Goal: Find contact information: Find contact information

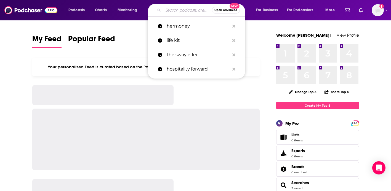
click at [170, 9] on input "Search podcasts, credits, & more..." at bounding box center [187, 10] width 49 height 9
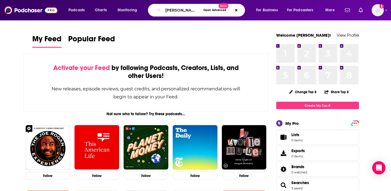
type input "[PERSON_NAME]"
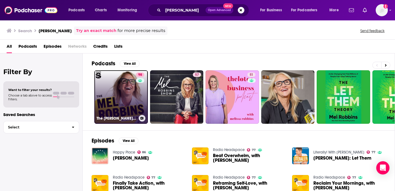
click at [107, 107] on link "98 The [PERSON_NAME] Podcast" at bounding box center [121, 97] width 54 height 54
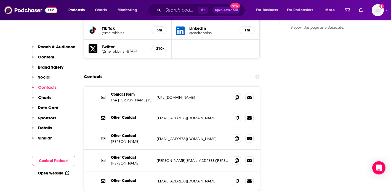
scroll to position [715, 0]
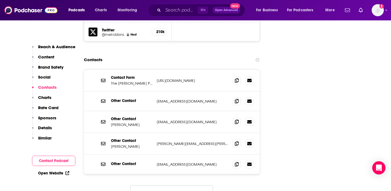
drag, startPoint x: 103, startPoint y: 164, endPoint x: 102, endPoint y: 161, distance: 3.3
click at [103, 164] on div "Contact Form The [PERSON_NAME] Podcast Contact Form [URL][DOMAIN_NAME] [URL][DO…" at bounding box center [172, 140] width 176 height 140
drag, startPoint x: 151, startPoint y: 110, endPoint x: 174, endPoint y: 111, distance: 23.2
click at [0, 0] on div "Other Contact [PERSON_NAME] [PERSON_NAME][EMAIL_ADDRESS][PERSON_NAME][DOMAIN_NA…" at bounding box center [0, 0] width 0 height 0
click at [146, 133] on div "Other Contact [PERSON_NAME] [PERSON_NAME][EMAIL_ADDRESS][PERSON_NAME][DOMAIN_NA…" at bounding box center [172, 144] width 176 height 22
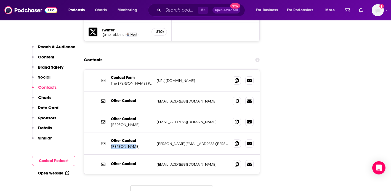
drag, startPoint x: 135, startPoint y: 115, endPoint x: 108, endPoint y: 115, distance: 26.8
click at [108, 133] on div "Other Contact [PERSON_NAME] [PERSON_NAME][EMAIL_ADDRESS][PERSON_NAME][DOMAIN_NA…" at bounding box center [172, 144] width 176 height 22
copy p "[PERSON_NAME]"
